Goal: Task Accomplishment & Management: Use online tool/utility

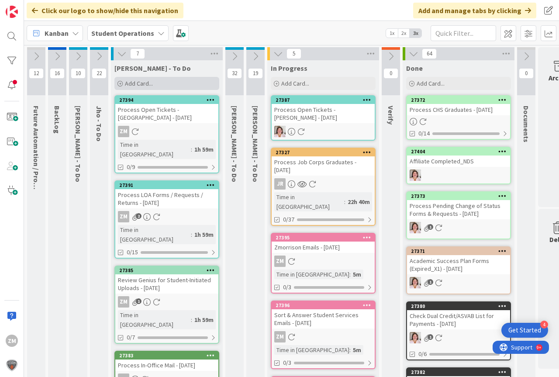
click at [140, 83] on span "Add Card..." at bounding box center [139, 84] width 28 height 8
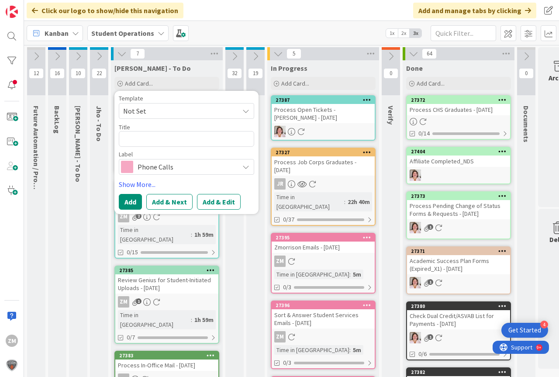
click at [246, 112] on icon at bounding box center [246, 110] width 7 height 7
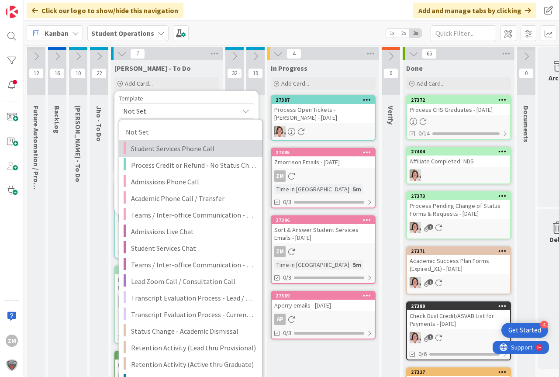
click at [185, 147] on span "Student Services Phone Call" at bounding box center [193, 148] width 125 height 11
type textarea "x"
type textarea "Student Services Phone Call"
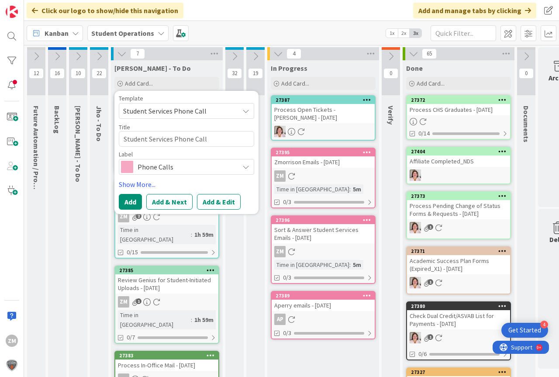
click at [217, 203] on button "Add & Edit" at bounding box center [219, 202] width 44 height 16
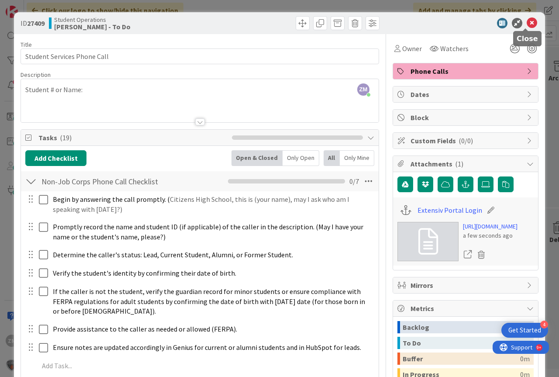
click at [527, 23] on icon at bounding box center [532, 23] width 10 height 10
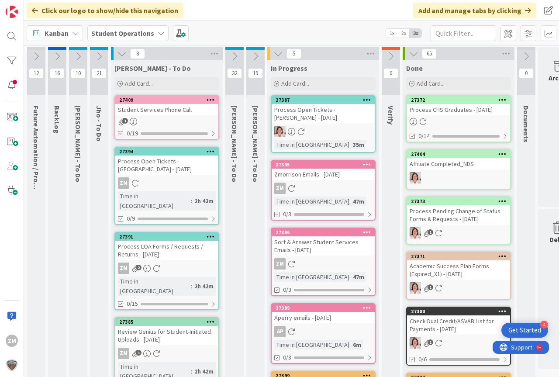
click at [215, 98] on div at bounding box center [211, 100] width 16 height 6
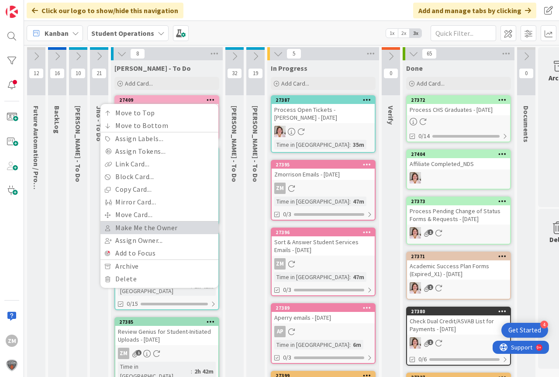
click at [148, 229] on link "Make Me the Owner" at bounding box center [159, 228] width 118 height 13
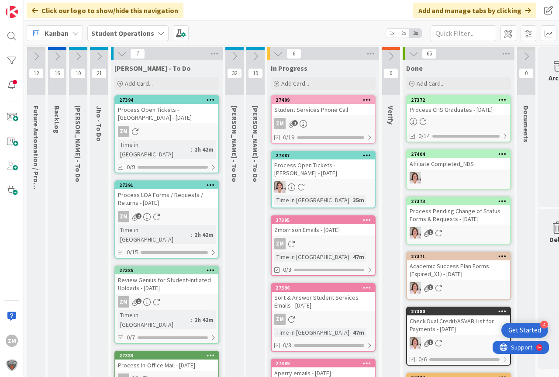
click at [329, 114] on div "Student Services Phone Call" at bounding box center [323, 109] width 103 height 11
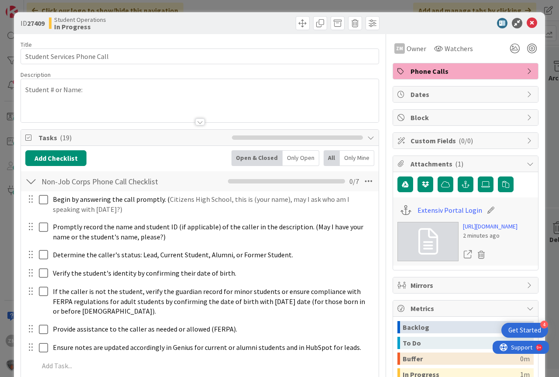
click at [101, 94] on div "Student # or Name:" at bounding box center [200, 102] width 358 height 39
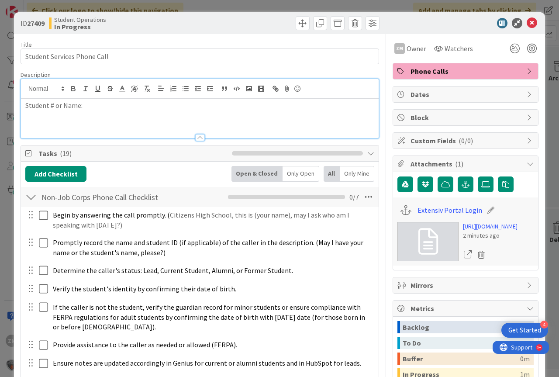
click at [93, 102] on p "Student # or Name:" at bounding box center [199, 105] width 349 height 10
click at [527, 24] on icon at bounding box center [532, 23] width 10 height 10
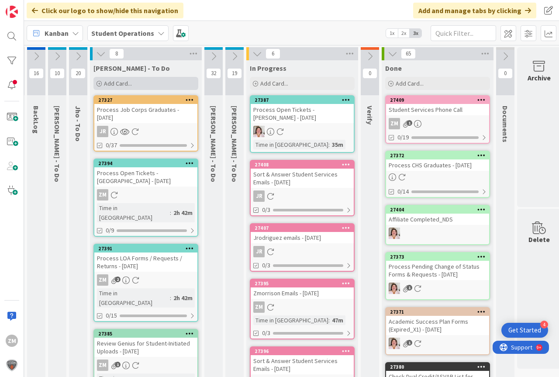
click at [109, 87] on div "Add Card..." at bounding box center [146, 83] width 105 height 13
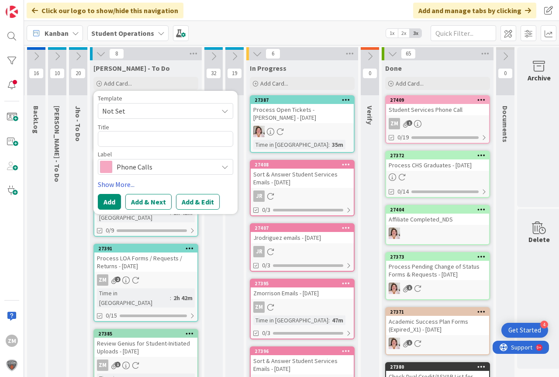
click at [228, 112] on icon at bounding box center [225, 110] width 7 height 7
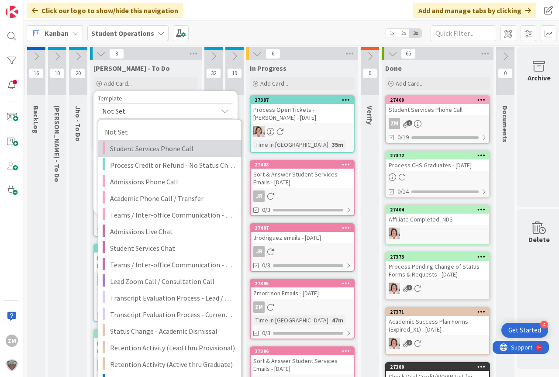
click at [156, 145] on span "Student Services Phone Call" at bounding box center [172, 148] width 125 height 11
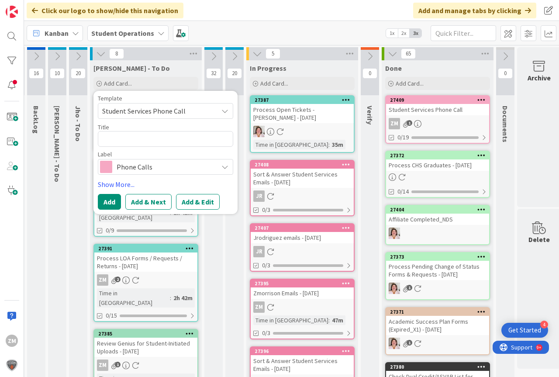
type textarea "x"
type textarea "Student Services Phone Call"
click at [200, 203] on button "Add & Edit" at bounding box center [198, 202] width 44 height 16
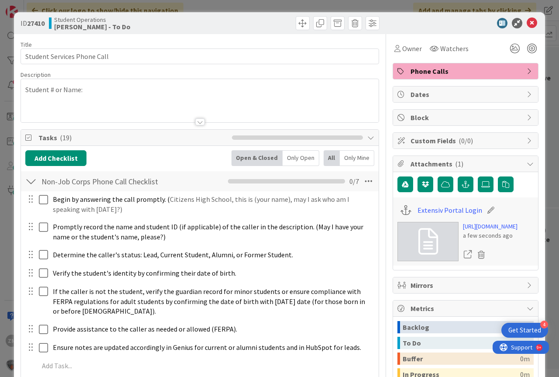
click at [108, 91] on div "Student # or Name:" at bounding box center [200, 100] width 358 height 43
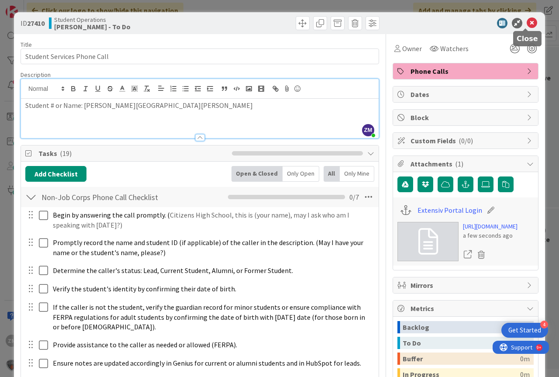
click at [527, 23] on icon at bounding box center [532, 23] width 10 height 10
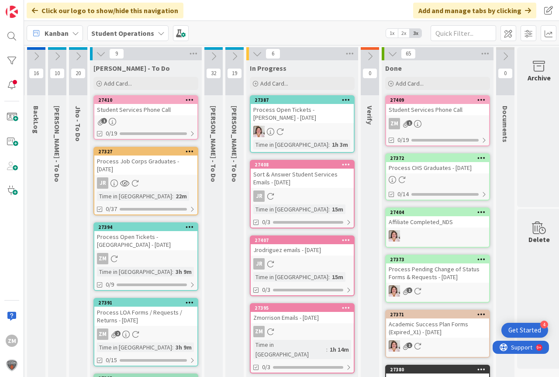
click at [187, 99] on icon at bounding box center [190, 100] width 8 height 6
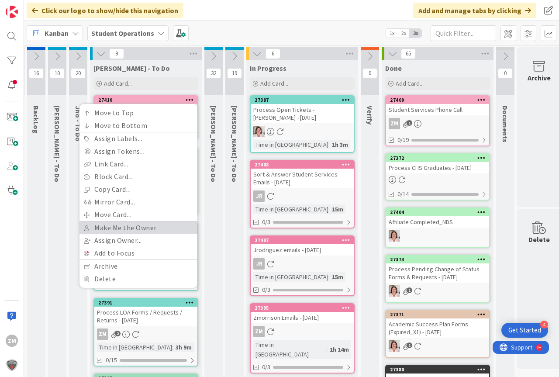
click at [131, 229] on link "Make Me the Owner" at bounding box center [139, 228] width 118 height 13
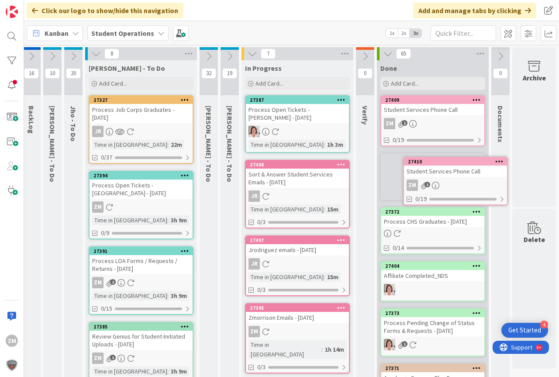
scroll to position [0, 32]
